Goal: Communication & Community: Connect with others

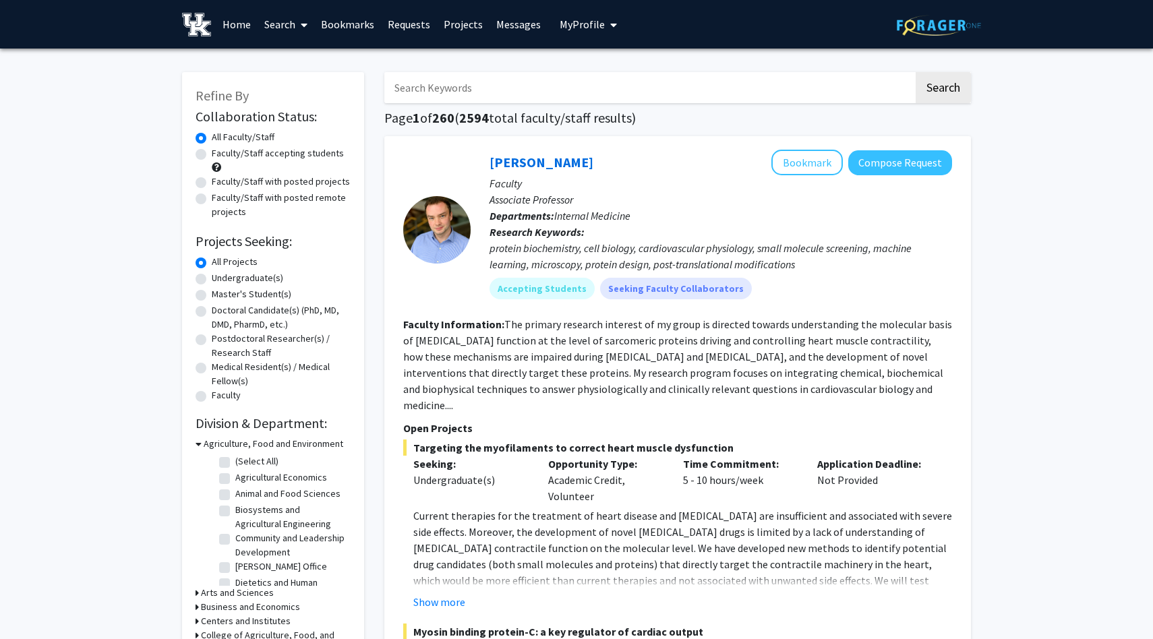
click at [490, 89] on input "Search Keywords" at bounding box center [648, 87] width 529 height 31
click at [915, 72] on button "Search" at bounding box center [942, 87] width 55 height 31
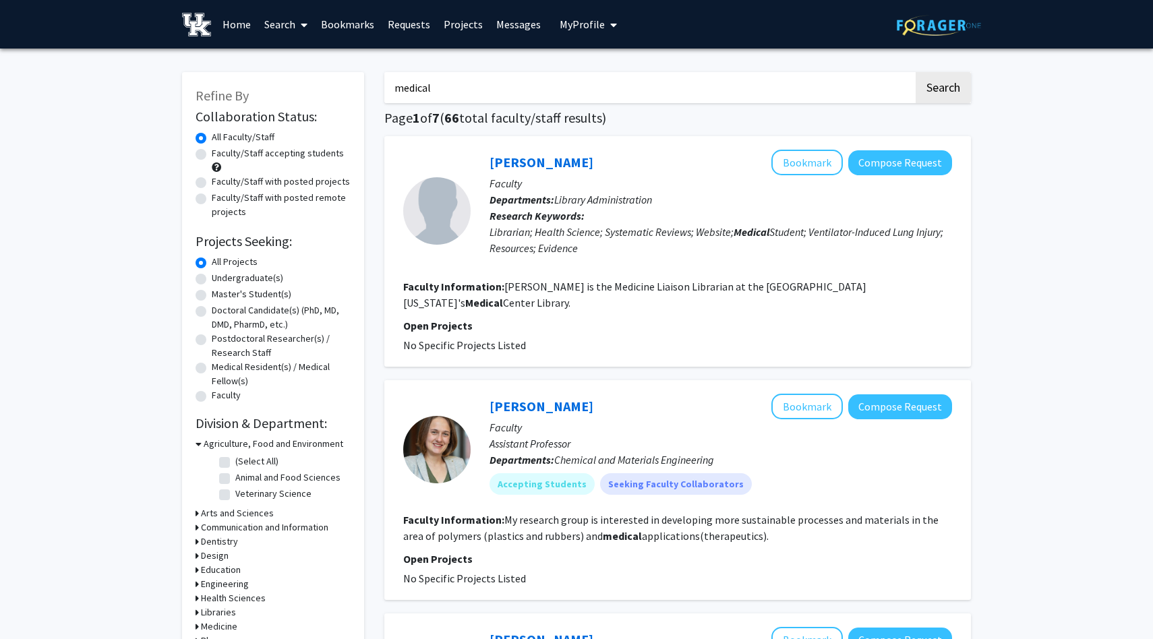
click at [495, 86] on input "medical" at bounding box center [648, 87] width 529 height 31
type input "medicine"
click at [915, 72] on button "Search" at bounding box center [942, 87] width 55 height 31
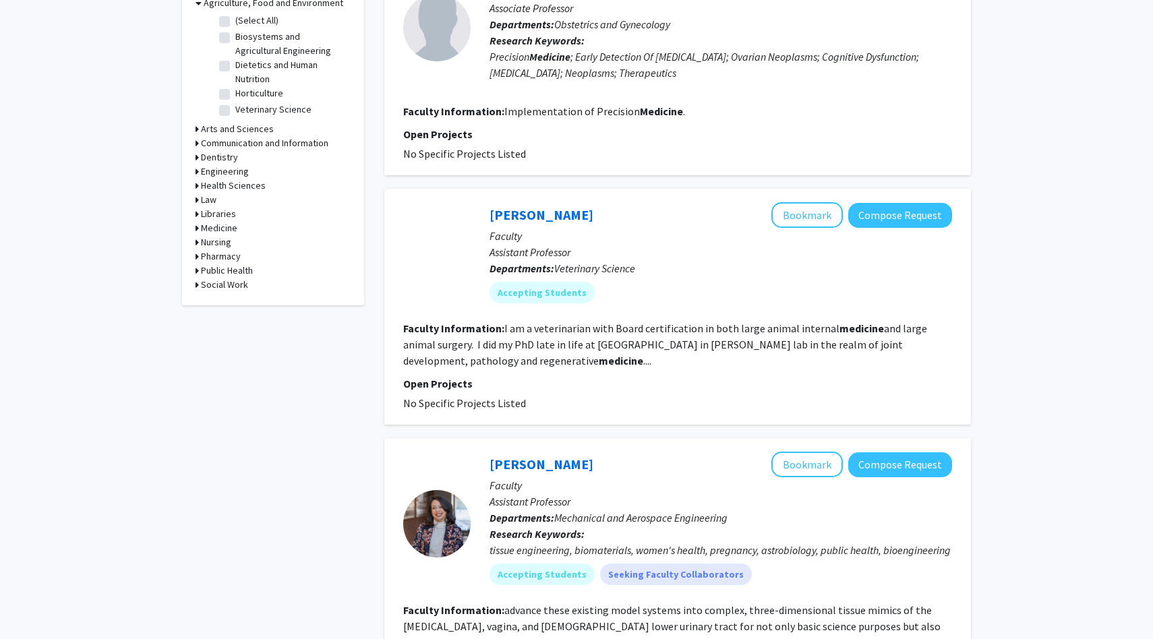
scroll to position [440, 0]
click at [196, 230] on icon at bounding box center [197, 229] width 3 height 14
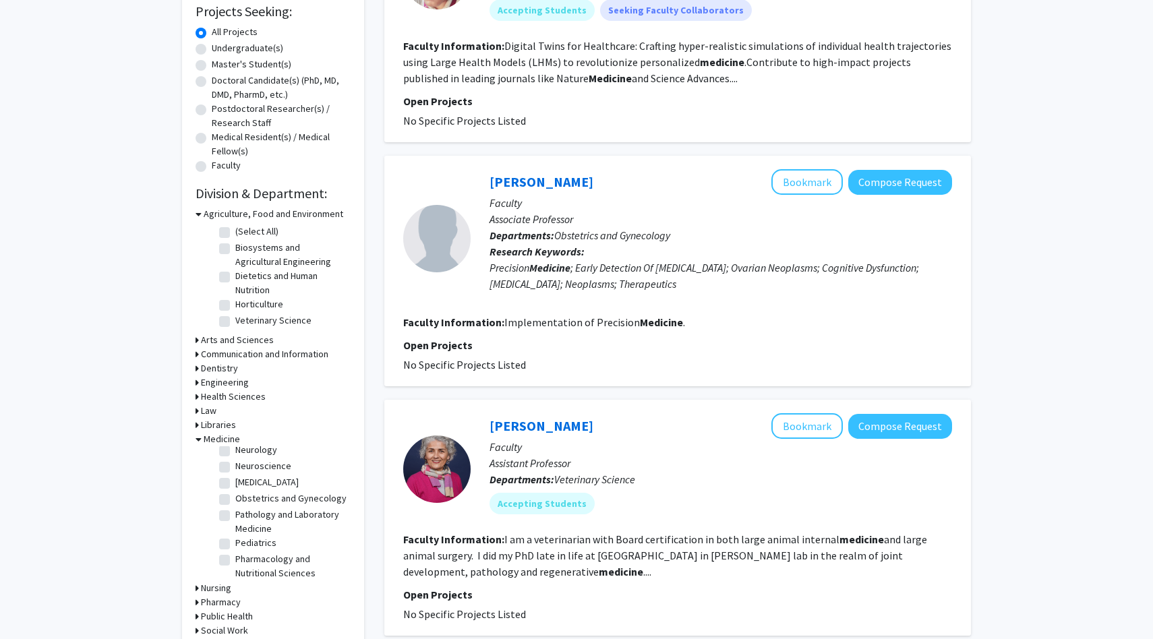
scroll to position [226, 0]
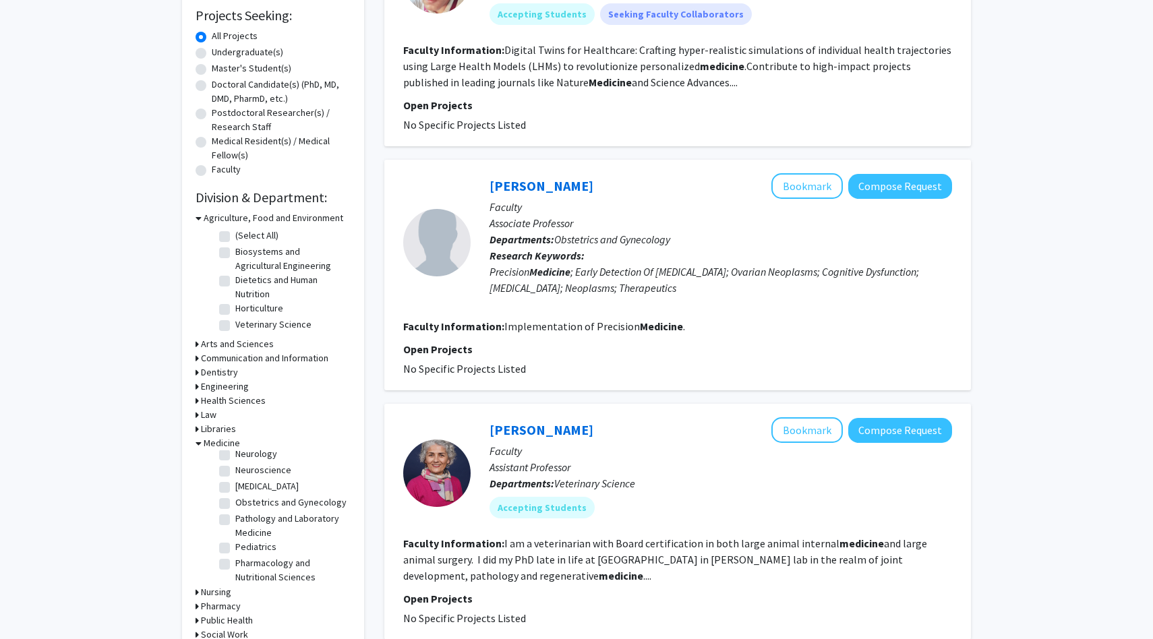
click at [235, 518] on label "Pathology and Laboratory Medicine" at bounding box center [291, 526] width 112 height 28
click at [235, 518] on input "Pathology and Laboratory Medicine" at bounding box center [239, 516] width 9 height 9
checkbox input "true"
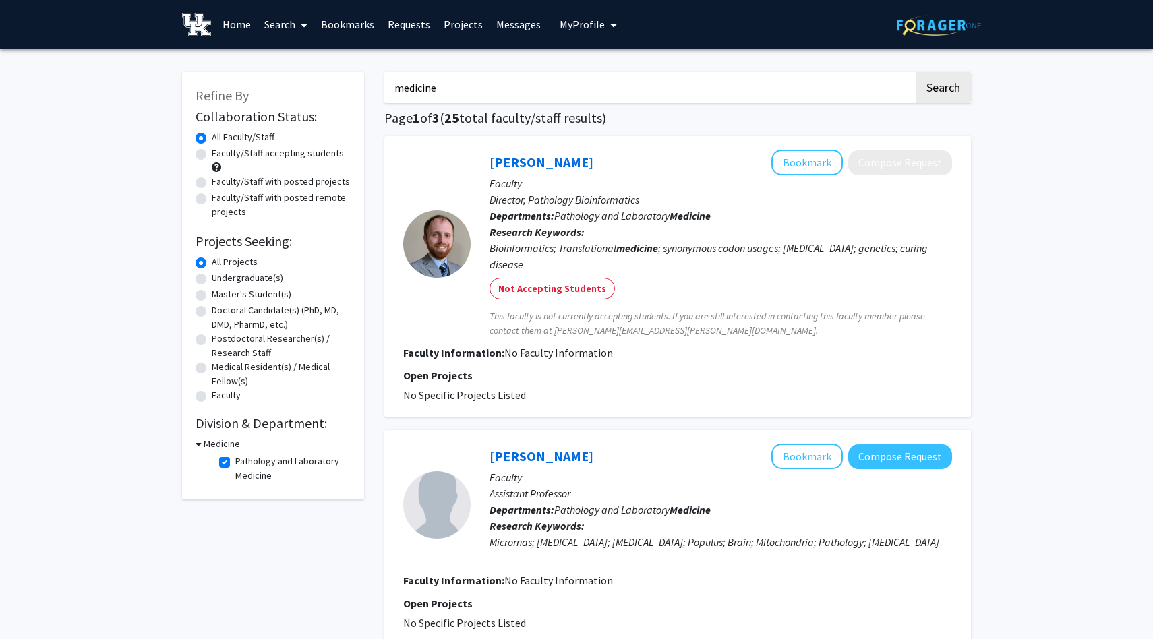
click at [204, 442] on h3 "Medicine" at bounding box center [222, 444] width 36 height 14
click at [202, 442] on h3 "Medicine" at bounding box center [219, 444] width 36 height 14
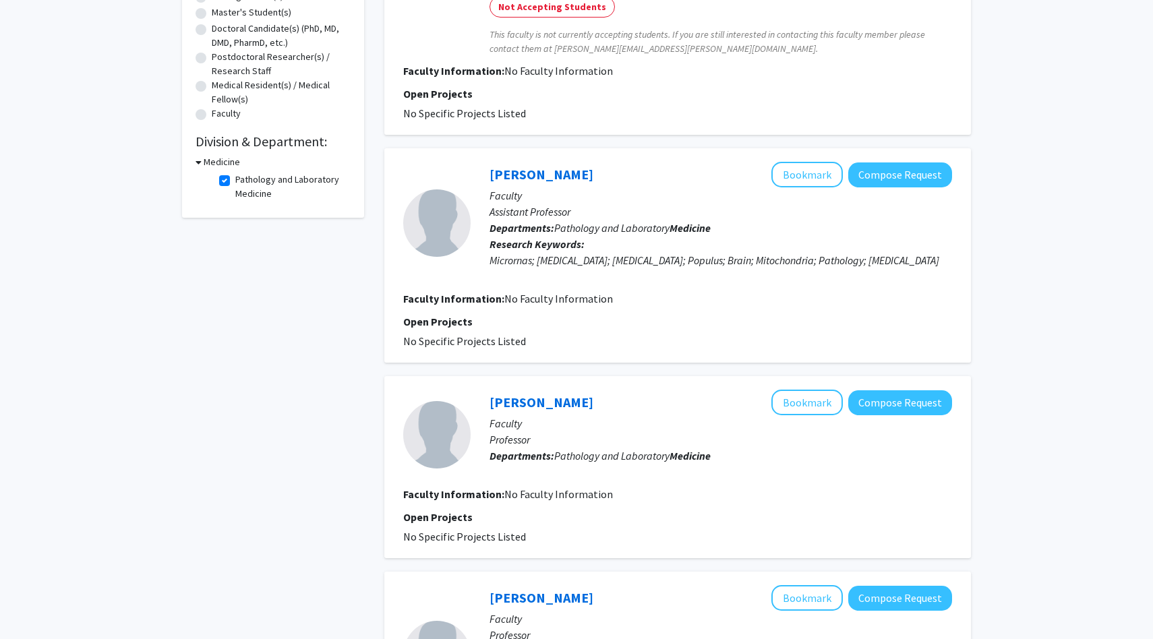
scroll to position [362, 0]
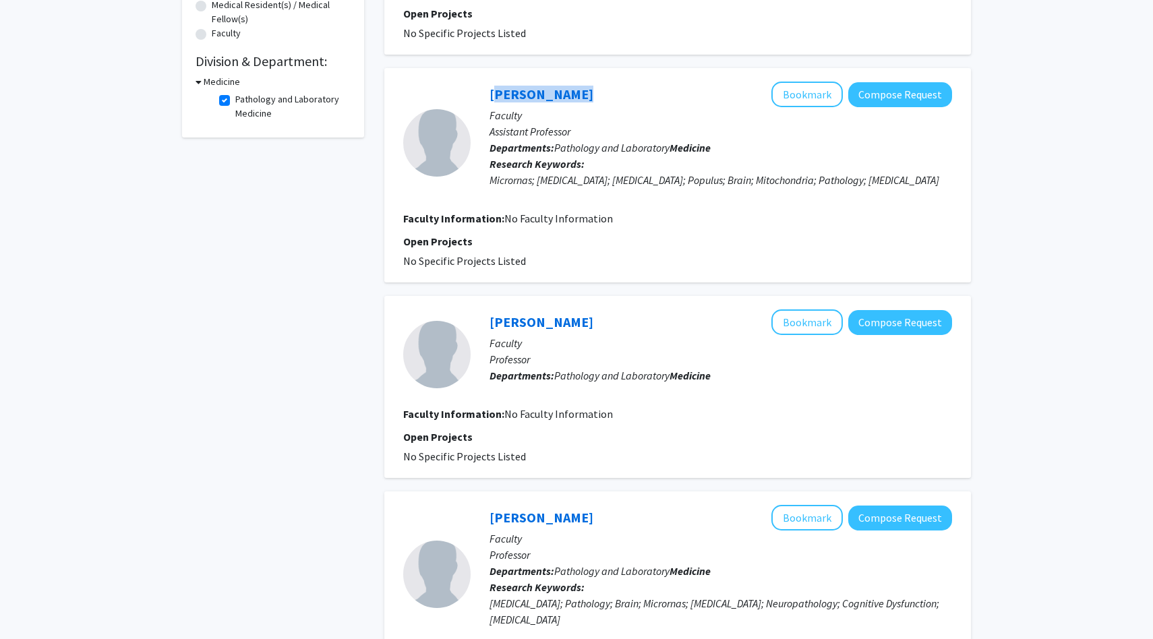
drag, startPoint x: 486, startPoint y: 96, endPoint x: 580, endPoint y: 90, distance: 93.9
click at [580, 90] on div "[PERSON_NAME] Bookmark Compose Request Faculty Assistant Professor Departments:…" at bounding box center [711, 143] width 481 height 122
copy link "[PERSON_NAME]"
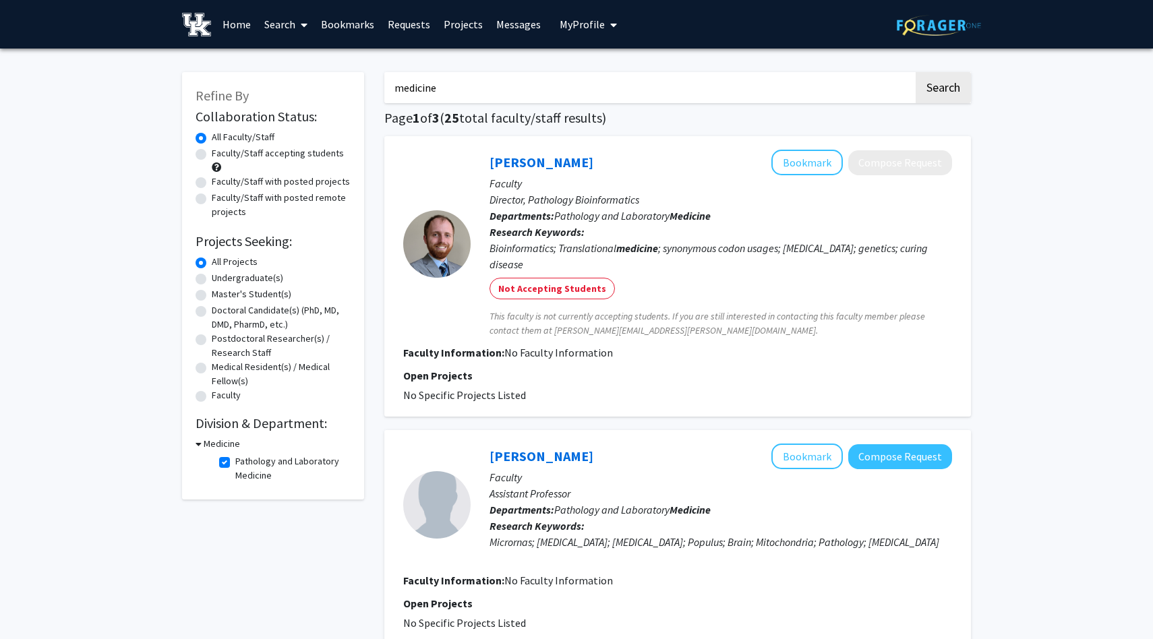
click at [764, 96] on input "medicine" at bounding box center [648, 87] width 529 height 31
type input "pharmacy"
click at [915, 72] on button "Search" at bounding box center [942, 87] width 55 height 31
checkbox input "false"
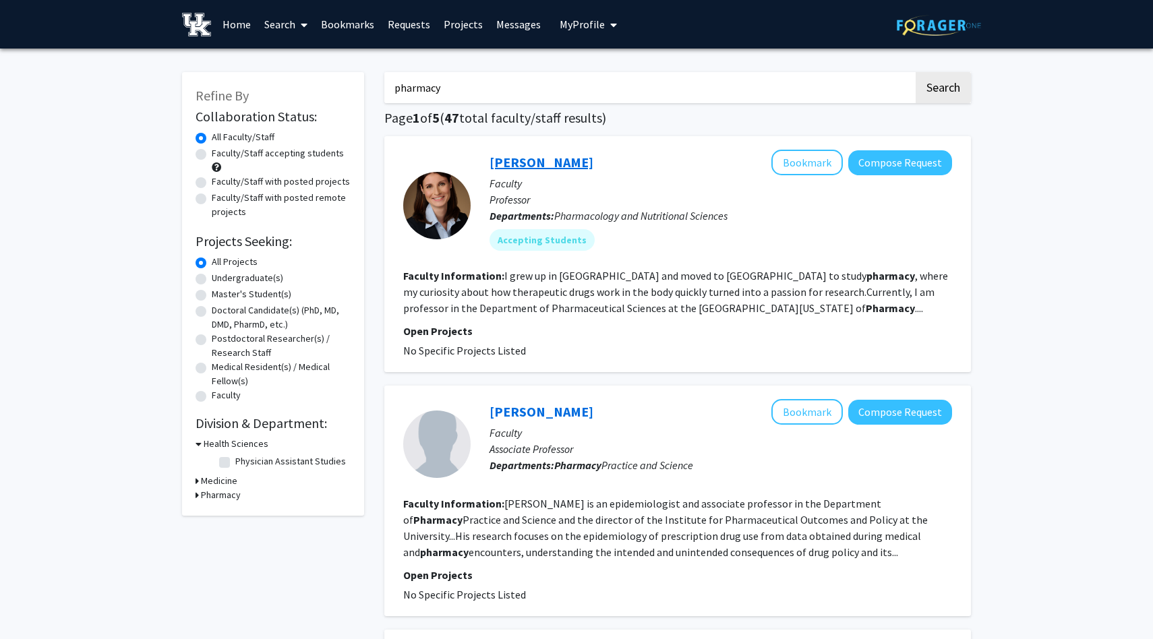
click at [537, 162] on link "[PERSON_NAME]" at bounding box center [541, 162] width 104 height 17
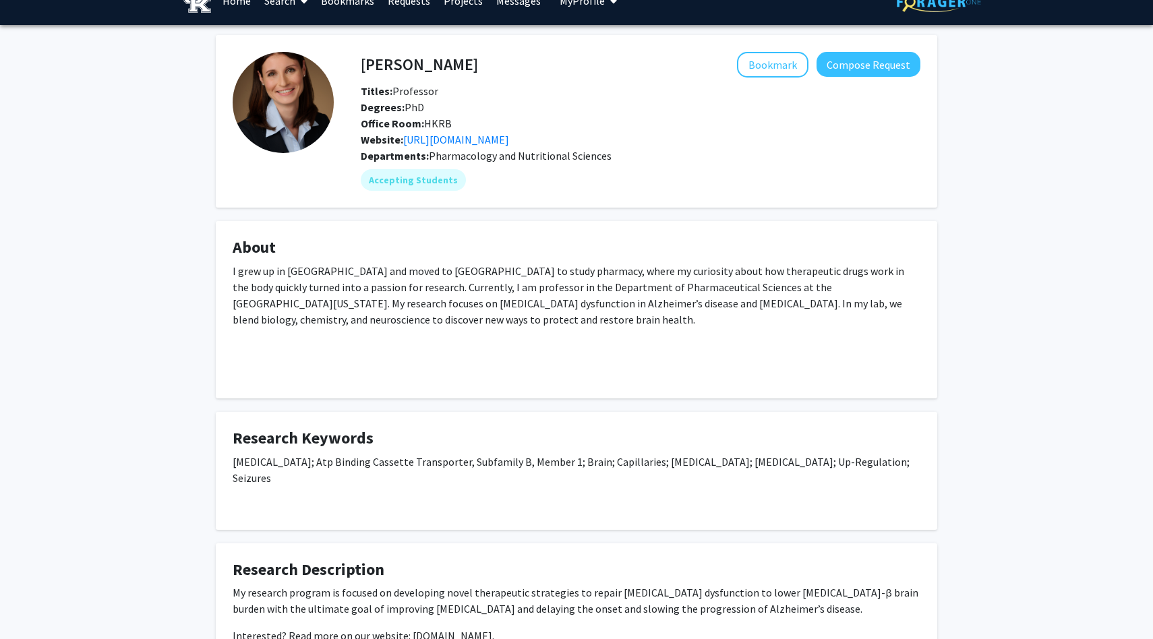
scroll to position [36, 0]
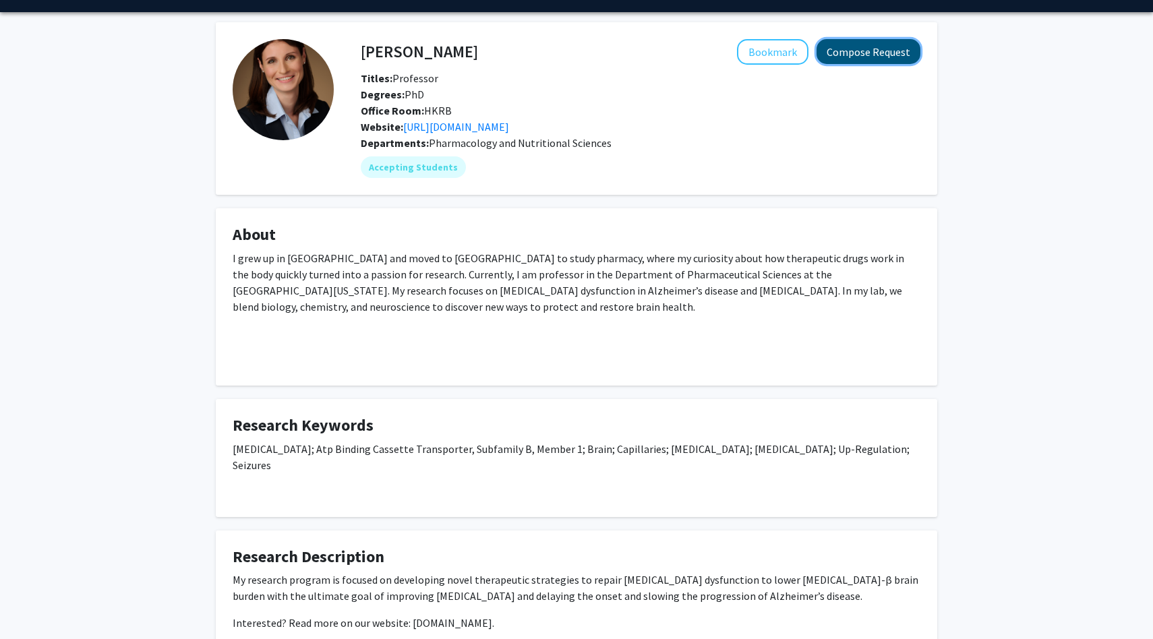
click at [839, 57] on button "Compose Request" at bounding box center [868, 51] width 104 height 25
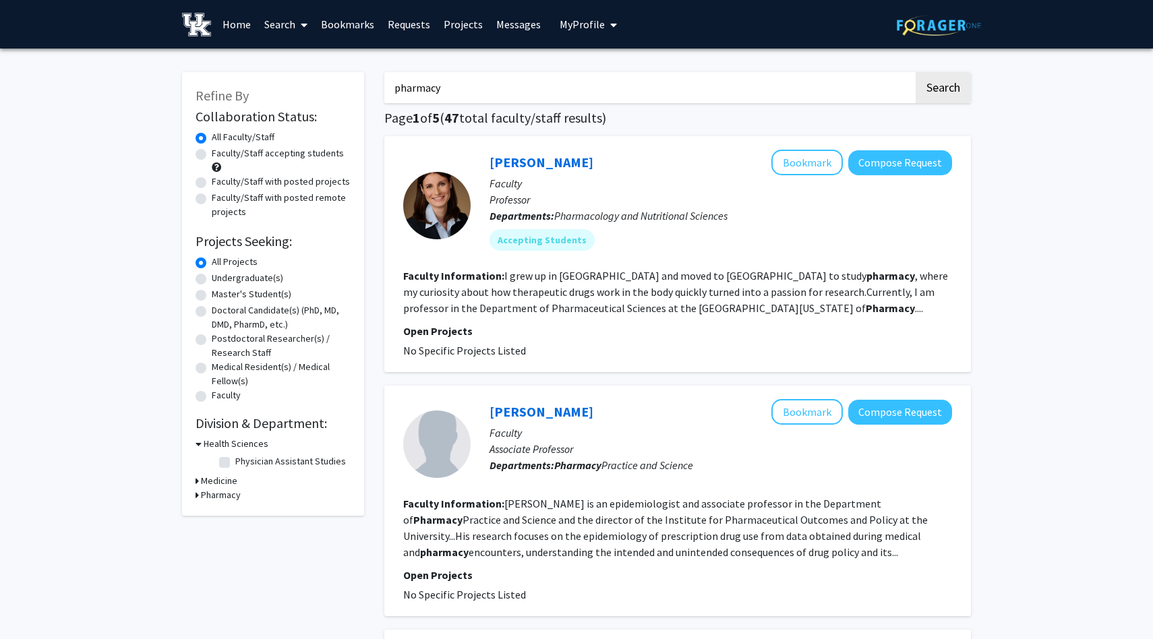
click at [537, 85] on input "pharmacy" at bounding box center [648, 87] width 529 height 31
click at [196, 444] on icon at bounding box center [199, 444] width 6 height 14
click at [479, 90] on input "Search Keywords" at bounding box center [648, 87] width 529 height 31
type input "animal sciences"
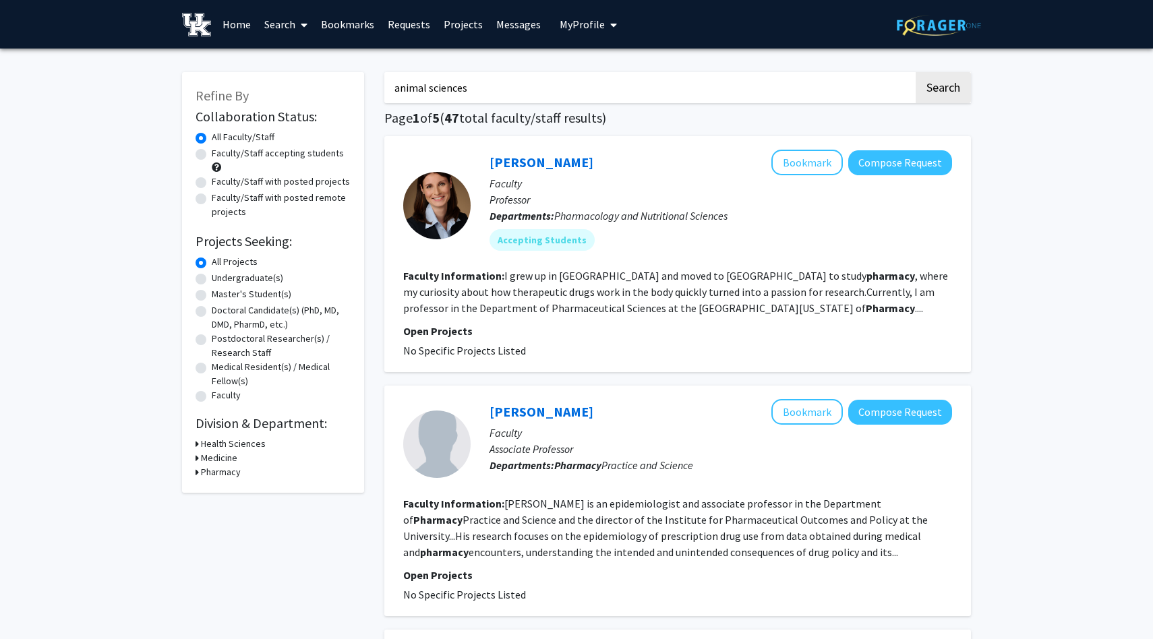
click at [915, 72] on button "Search" at bounding box center [942, 87] width 55 height 31
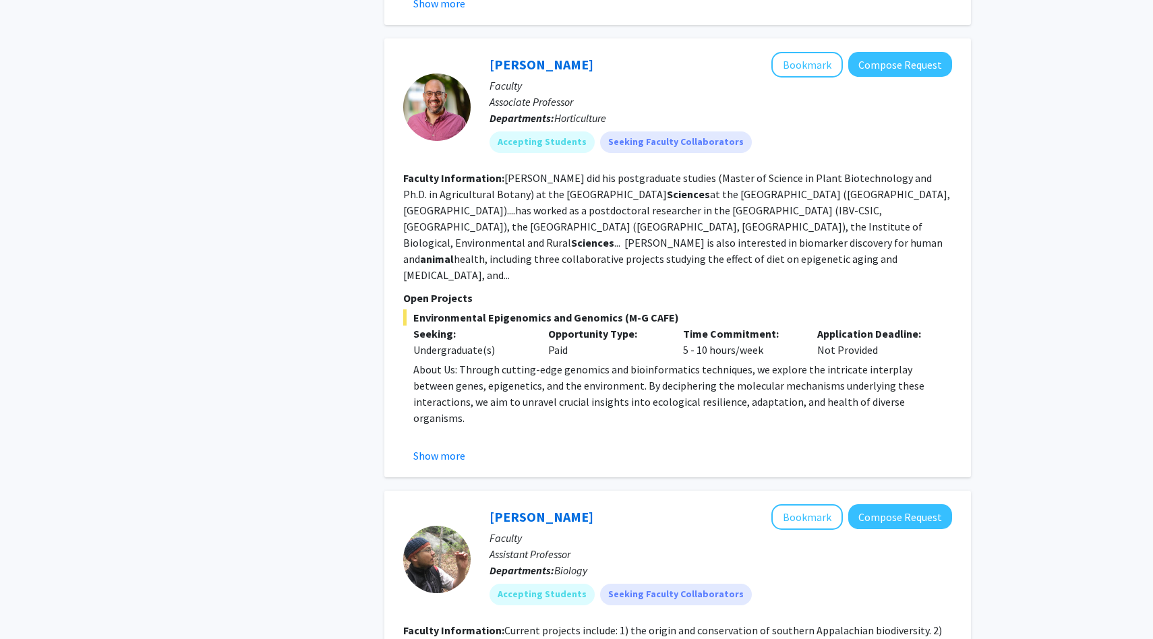
scroll to position [1197, 0]
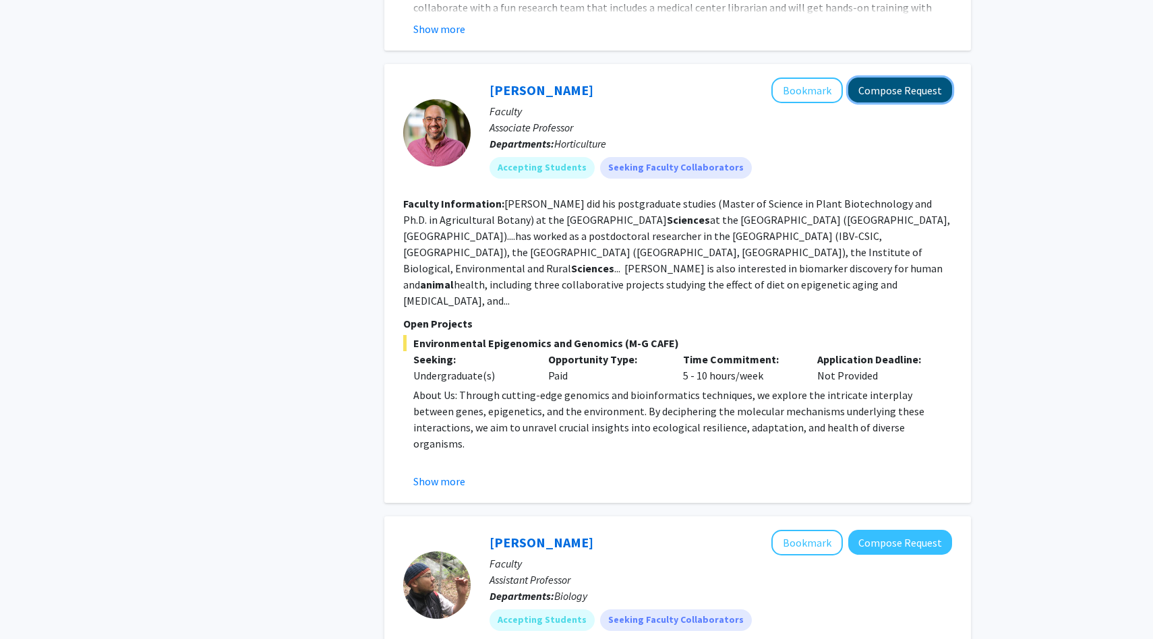
click at [896, 86] on button "Compose Request" at bounding box center [900, 90] width 104 height 25
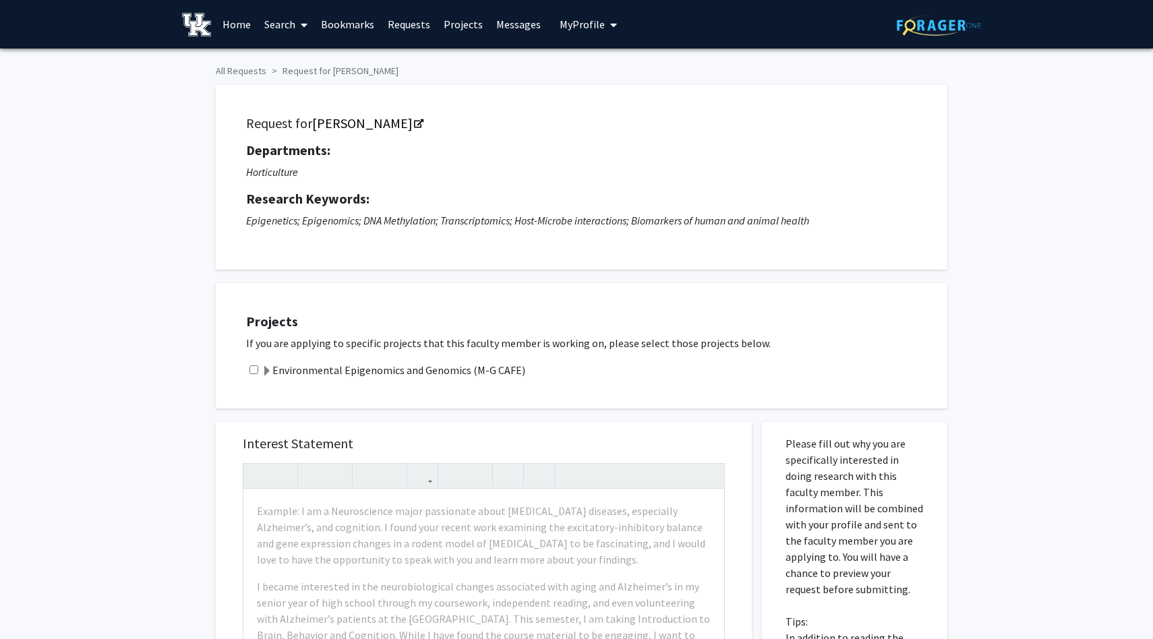
click at [253, 367] on input "checkbox" at bounding box center [253, 369] width 9 height 9
checkbox input "true"
click at [203, 30] on img at bounding box center [196, 25] width 29 height 24
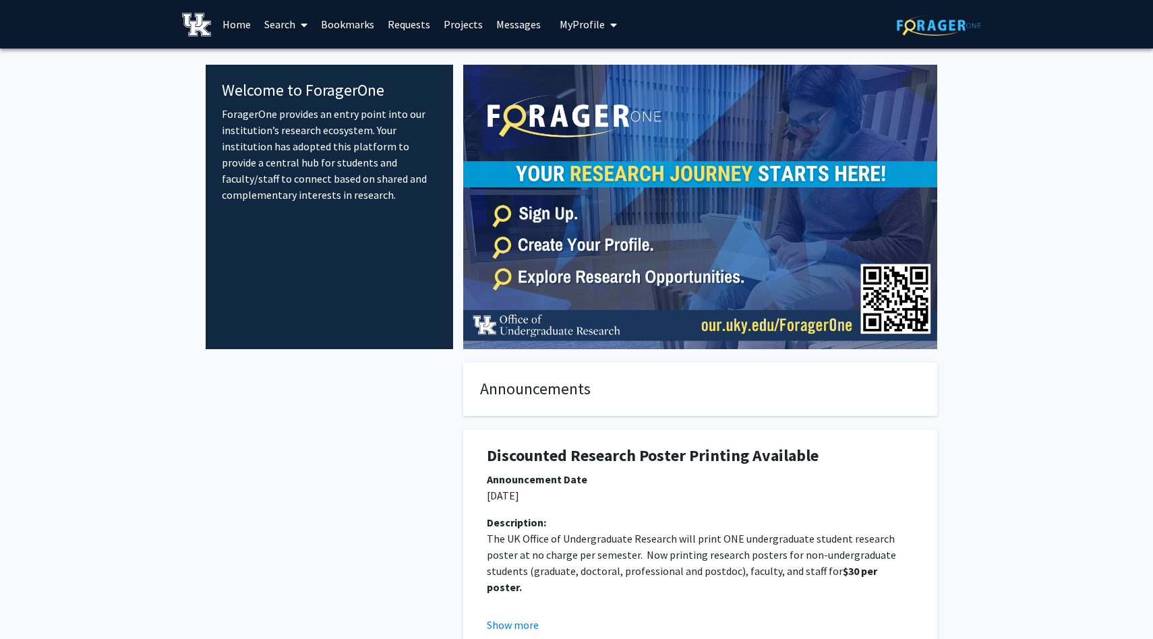
click at [271, 21] on link "Search" at bounding box center [286, 24] width 57 height 47
click at [301, 90] on span "Students" at bounding box center [299, 89] width 82 height 27
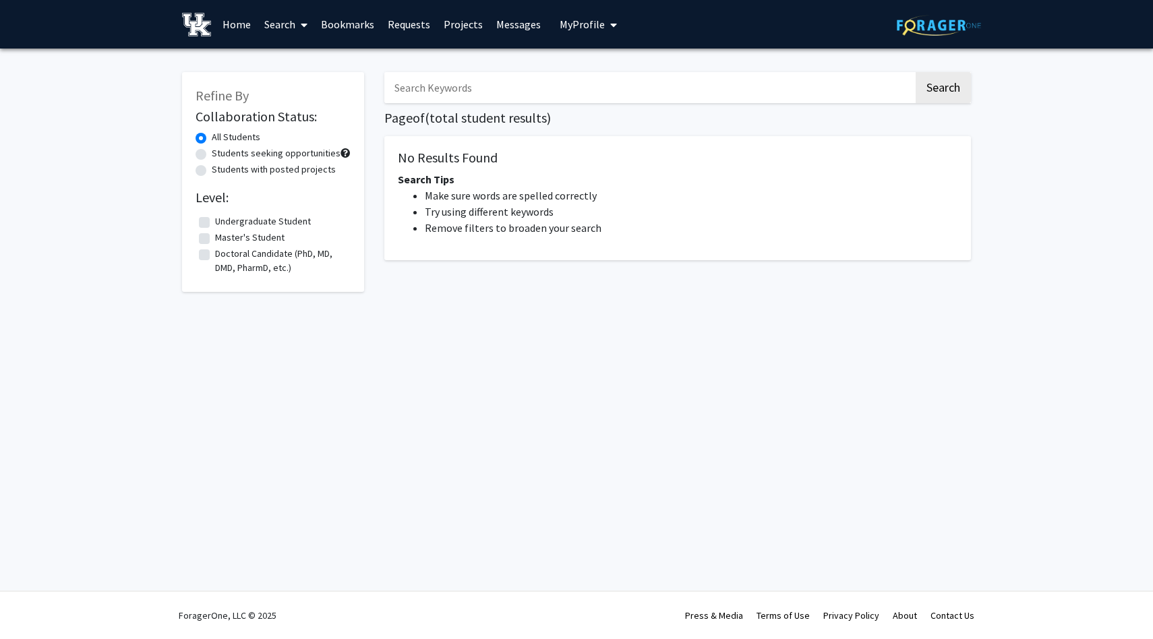
click at [278, 24] on link "Search" at bounding box center [286, 24] width 57 height 47
click at [306, 65] on span "Faculty/Staff" at bounding box center [307, 62] width 99 height 27
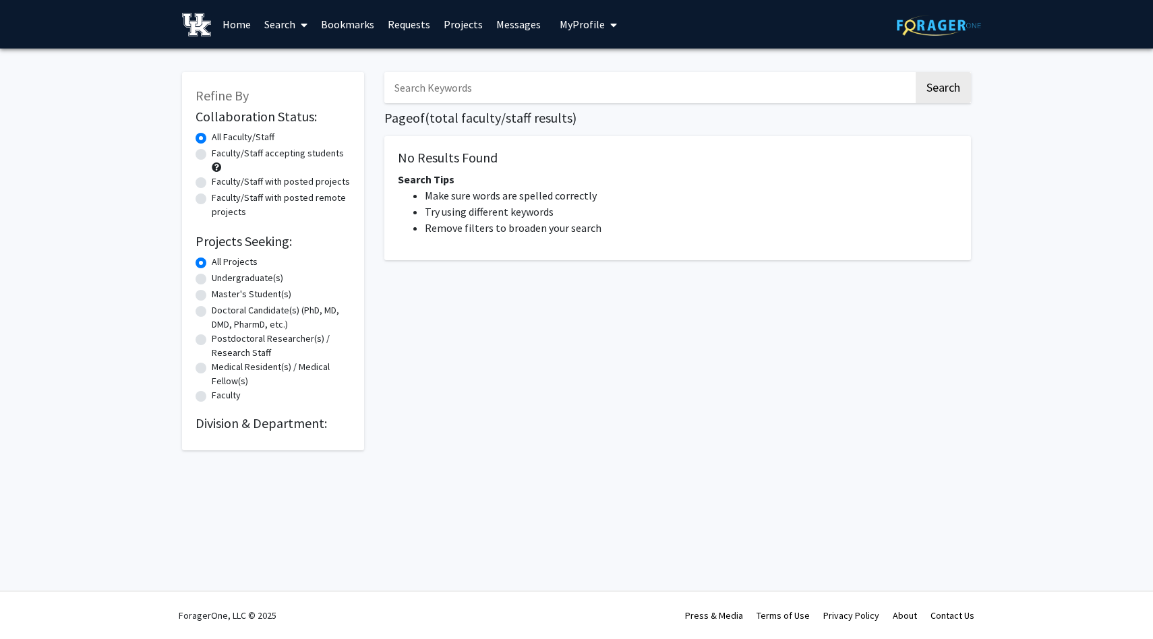
click at [533, 90] on input "Search Keywords" at bounding box center [648, 87] width 529 height 31
click at [928, 90] on button "Search" at bounding box center [942, 87] width 55 height 31
click at [555, 88] on input "neuroscience" at bounding box center [648, 87] width 529 height 31
click at [915, 72] on button "Search" at bounding box center [942, 87] width 55 height 31
click at [945, 94] on button "Search" at bounding box center [942, 87] width 55 height 31
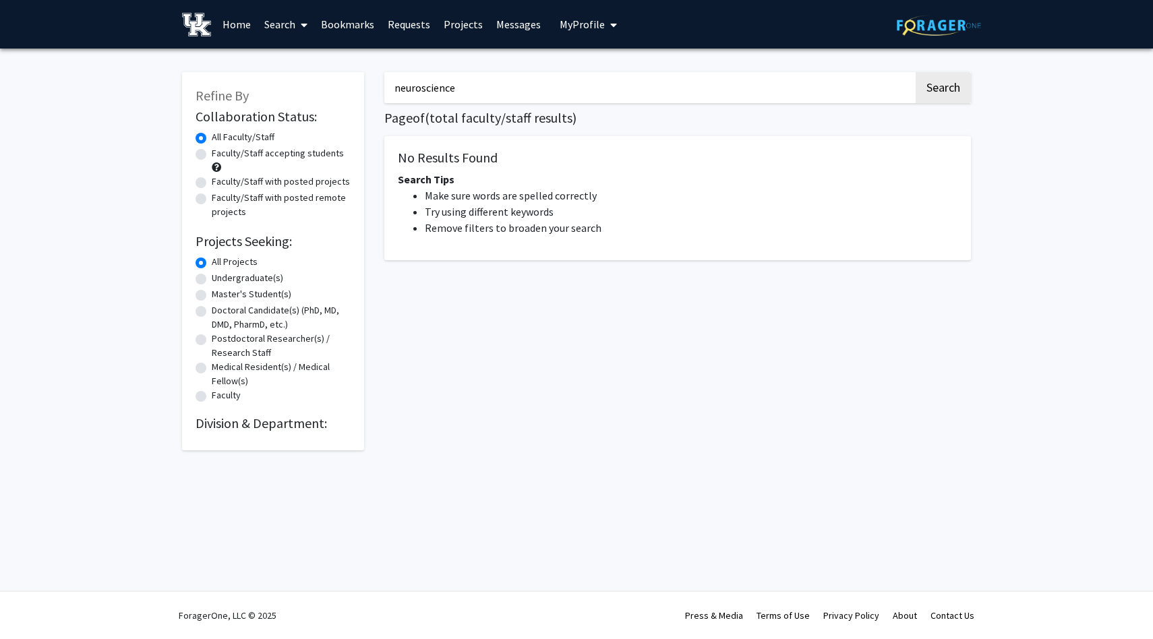
click at [552, 82] on input "neuroscience" at bounding box center [648, 87] width 529 height 31
click at [915, 72] on button "Search" at bounding box center [942, 87] width 55 height 31
click at [276, 34] on link "Search" at bounding box center [286, 24] width 57 height 47
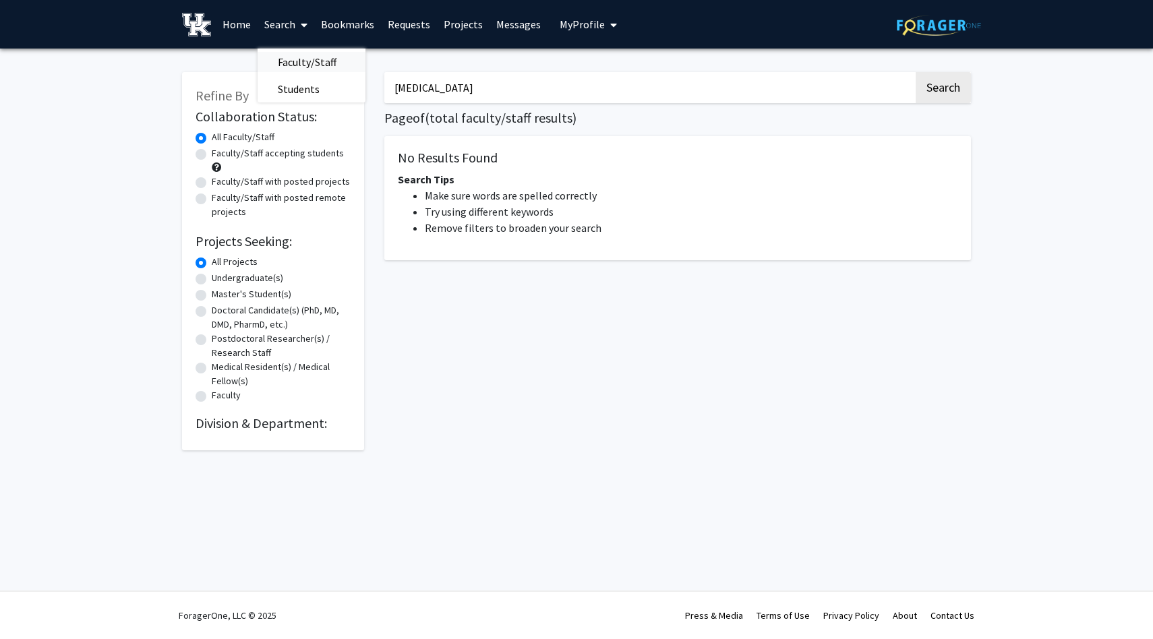
click at [289, 61] on span "Faculty/Staff" at bounding box center [307, 62] width 99 height 27
click at [504, 81] on input "[MEDICAL_DATA]" at bounding box center [648, 87] width 529 height 31
type input "sci"
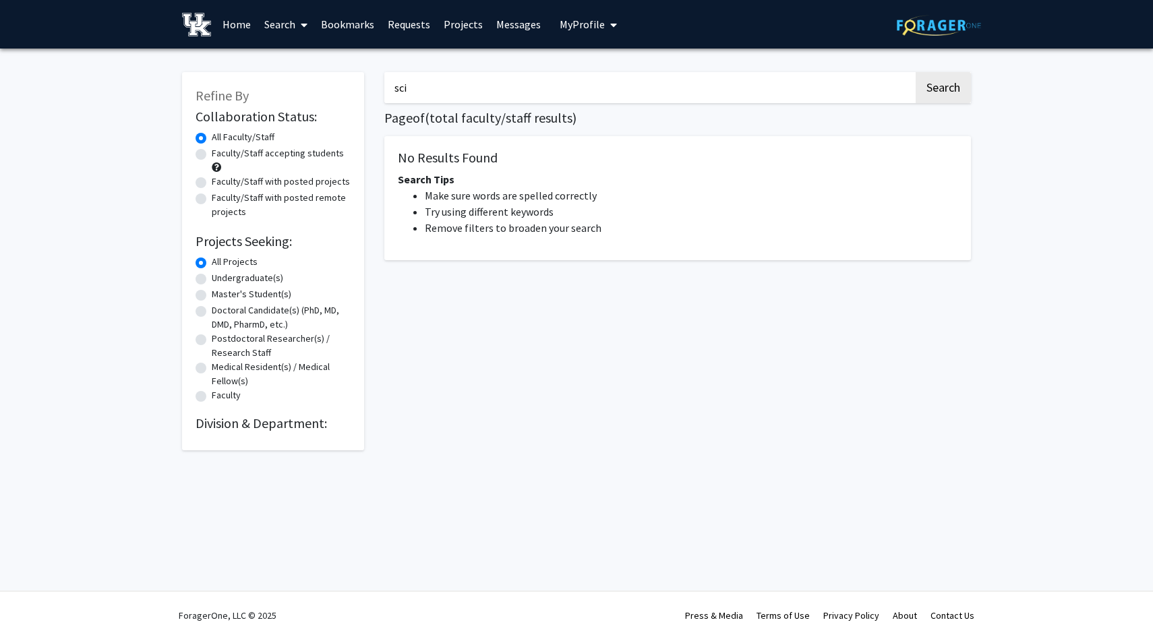
click at [915, 72] on button "Search" at bounding box center [942, 87] width 55 height 31
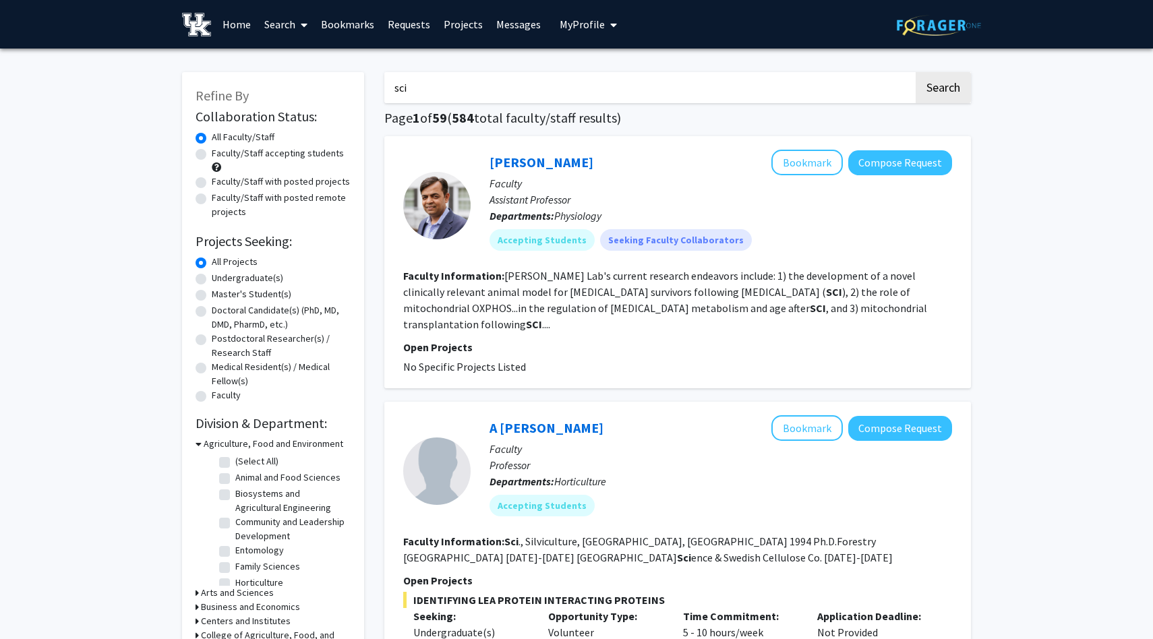
click at [496, 86] on input "sci" at bounding box center [648, 87] width 529 height 31
click at [589, 97] on input "sci" at bounding box center [648, 87] width 529 height 31
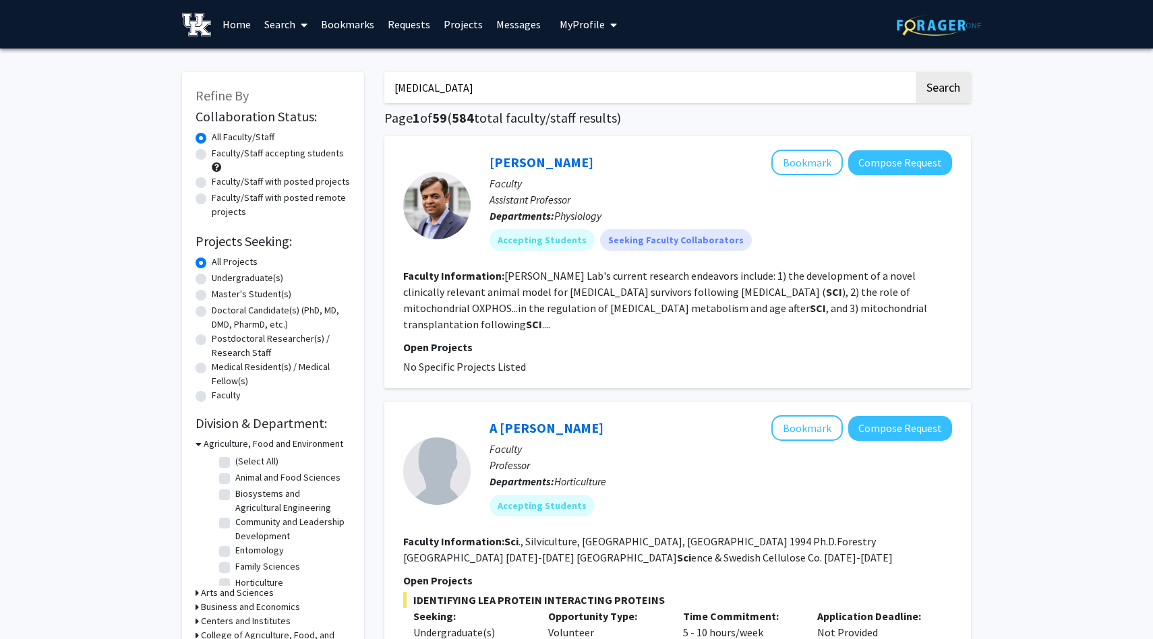
type input "[MEDICAL_DATA]"
click at [915, 72] on button "Search" at bounding box center [942, 87] width 55 height 31
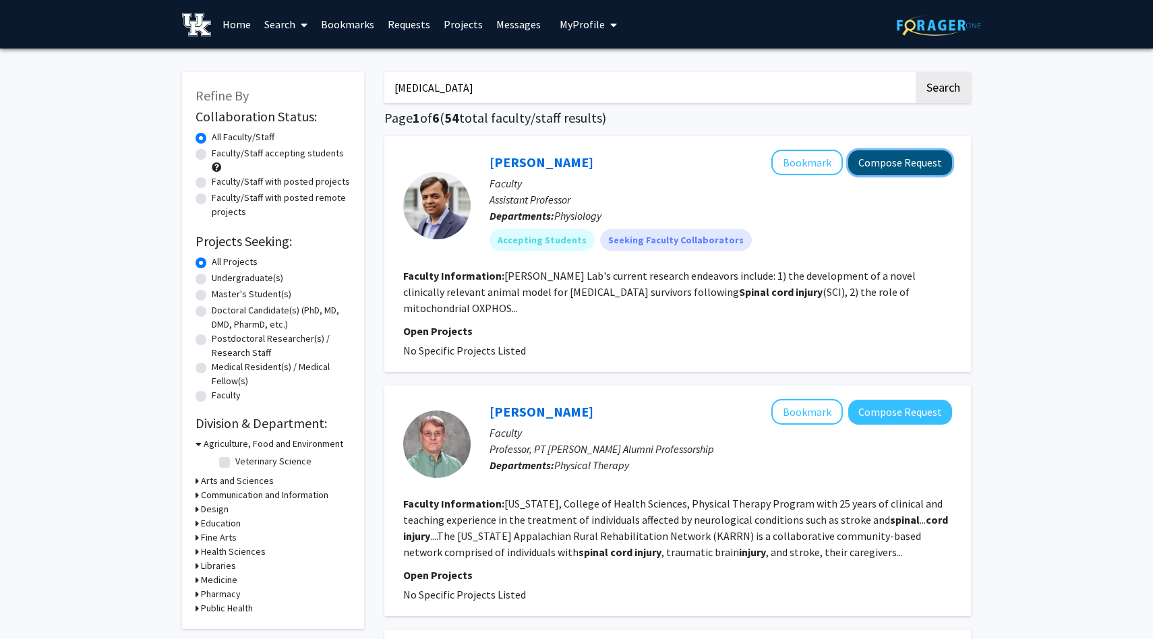
click at [888, 165] on button "Compose Request" at bounding box center [900, 162] width 104 height 25
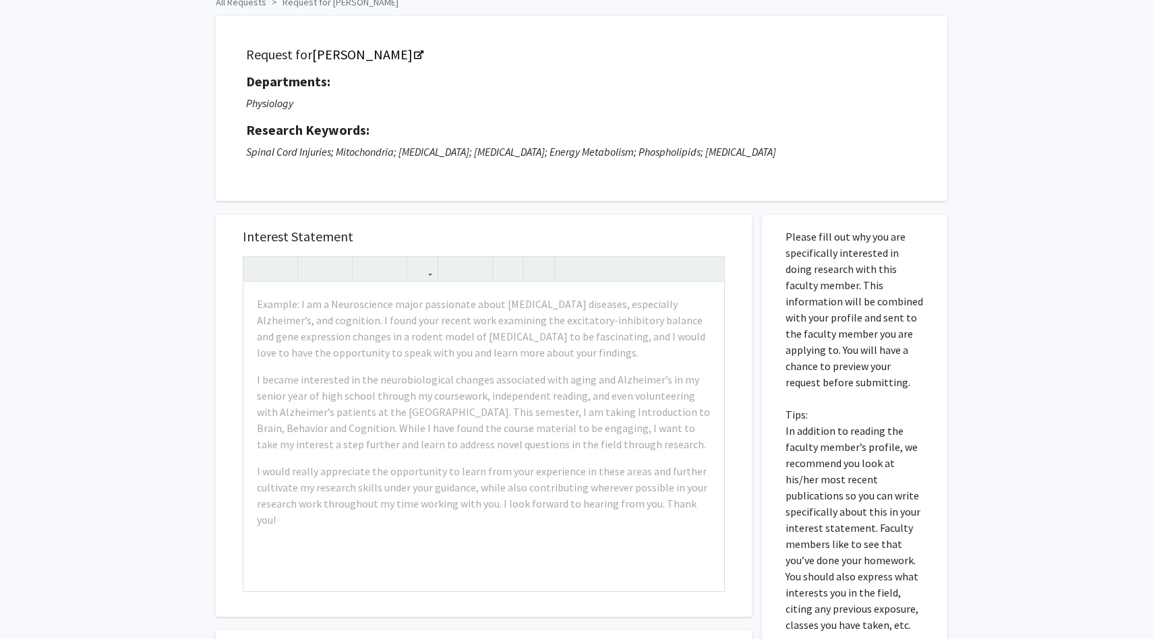
scroll to position [73, 0]
